Goal: Use online tool/utility: Use online tool/utility

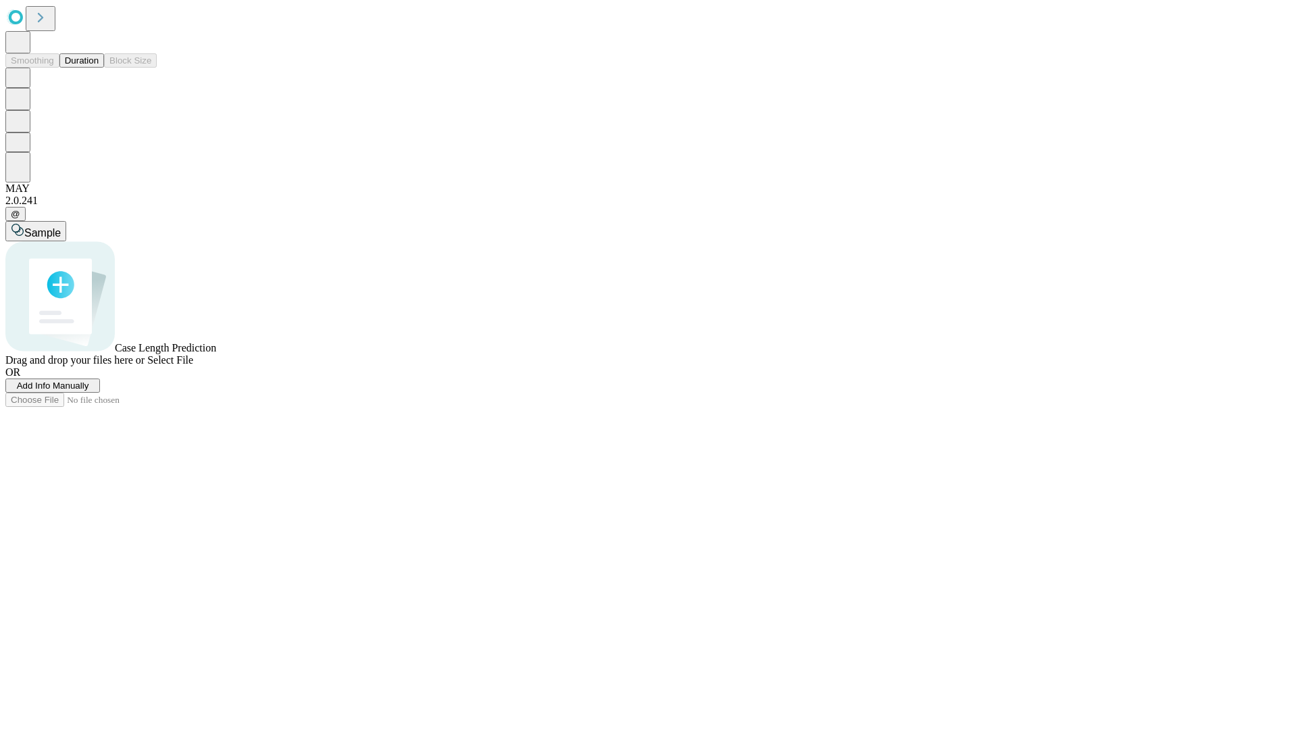
click at [99, 68] on button "Duration" at bounding box center [81, 60] width 45 height 14
click at [61, 227] on span "Sample" at bounding box center [42, 232] width 36 height 11
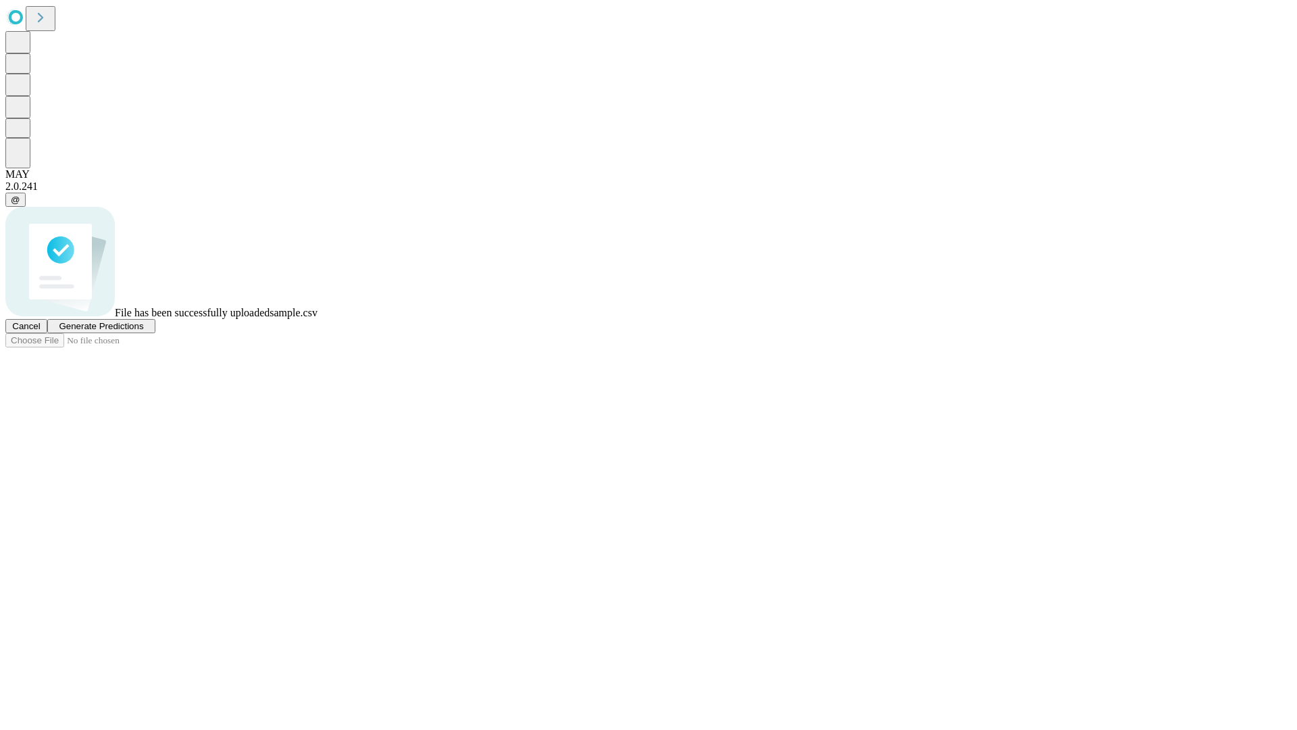
click at [143, 331] on span "Generate Predictions" at bounding box center [101, 326] width 84 height 10
